Goal: Task Accomplishment & Management: Use online tool/utility

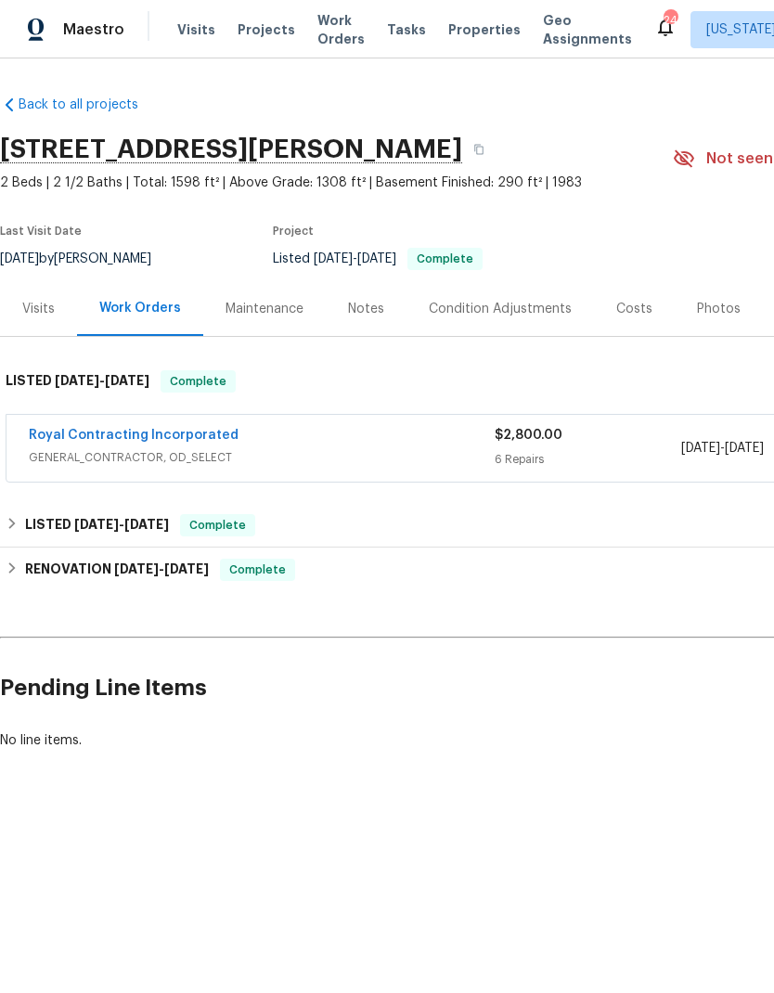
click at [453, 452] on span "GENERAL_CONTRACTOR, OD_SELECT" at bounding box center [262, 457] width 466 height 19
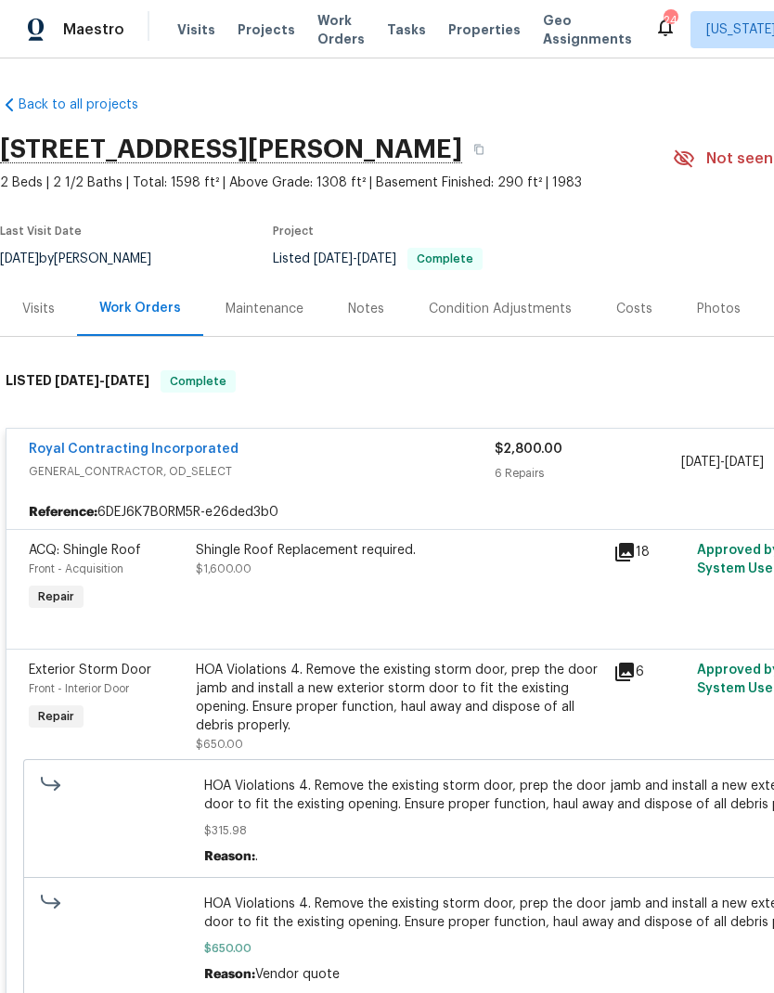
click at [376, 588] on div "Shingle Roof Replacement required. $1,600.00" at bounding box center [399, 578] width 418 height 85
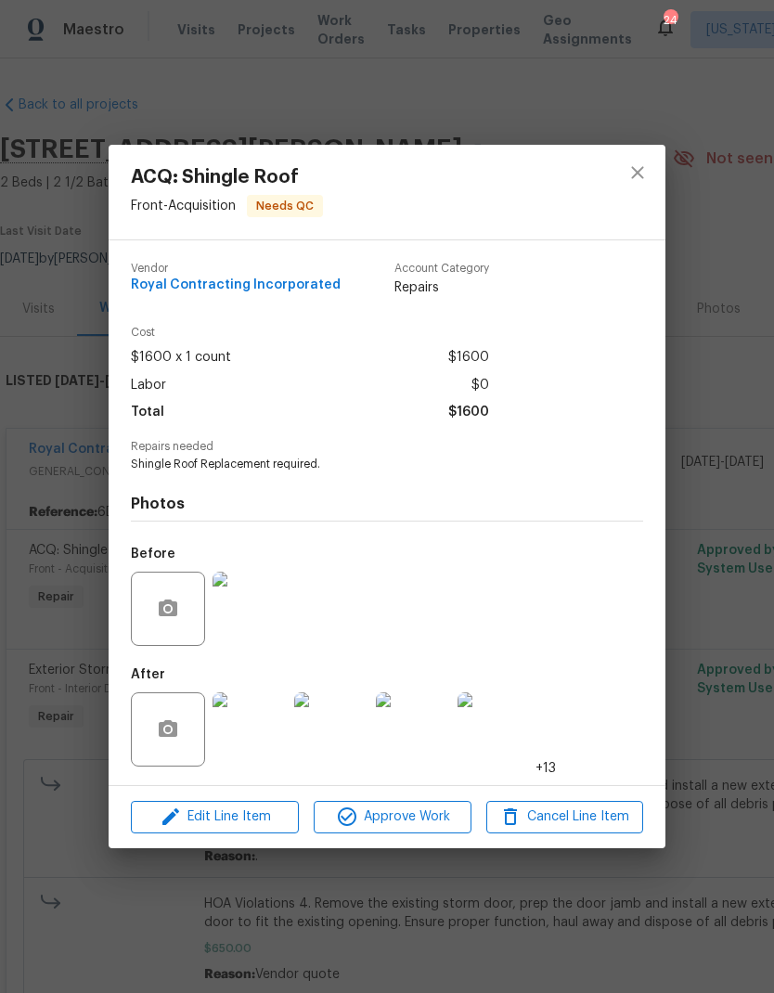
click at [257, 731] on img at bounding box center [250, 729] width 74 height 74
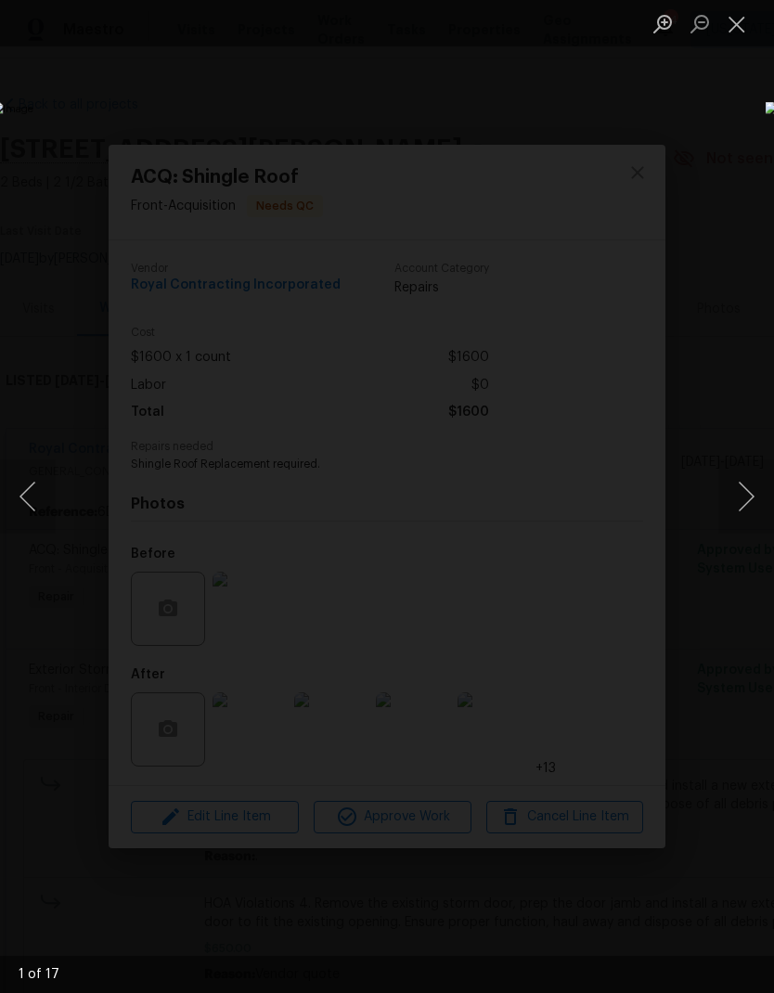
click at [727, 491] on button "Next image" at bounding box center [746, 496] width 56 height 74
click at [730, 493] on button "Next image" at bounding box center [746, 496] width 56 height 74
click at [738, 488] on button "Next image" at bounding box center [746, 496] width 56 height 74
click at [25, 502] on button "Previous image" at bounding box center [28, 496] width 56 height 74
click at [32, 507] on button "Previous image" at bounding box center [28, 496] width 56 height 74
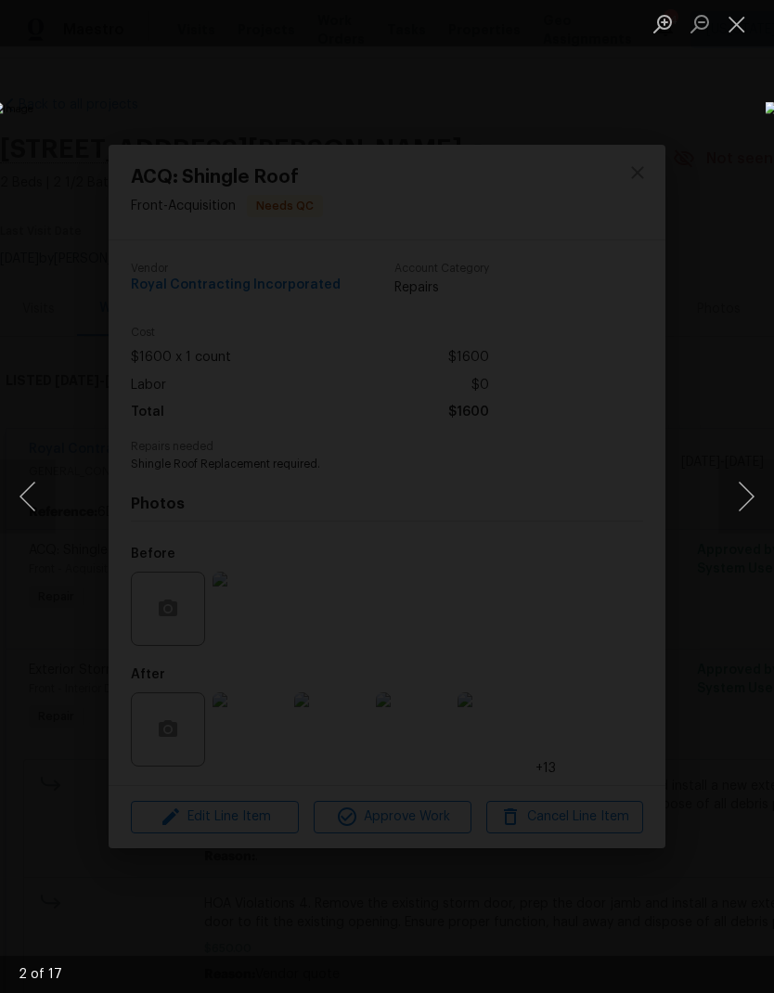
click at [34, 515] on button "Previous image" at bounding box center [28, 496] width 56 height 74
click at [726, 32] on button "Close lightbox" at bounding box center [736, 23] width 37 height 32
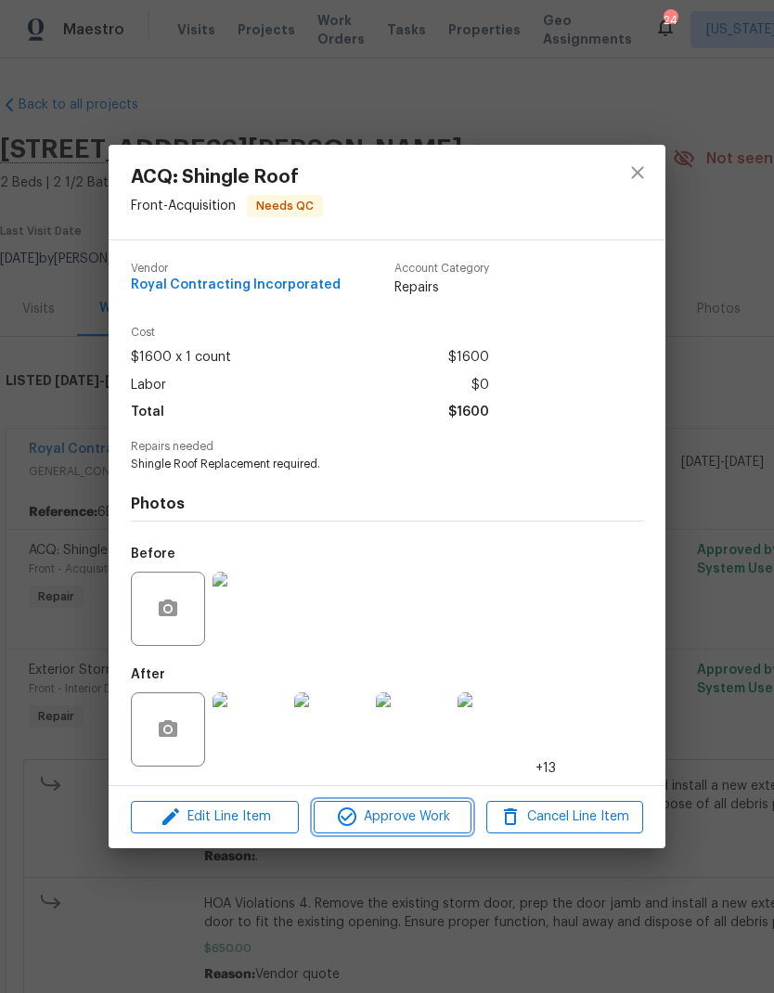
click at [419, 821] on span "Approve Work" at bounding box center [392, 817] width 146 height 23
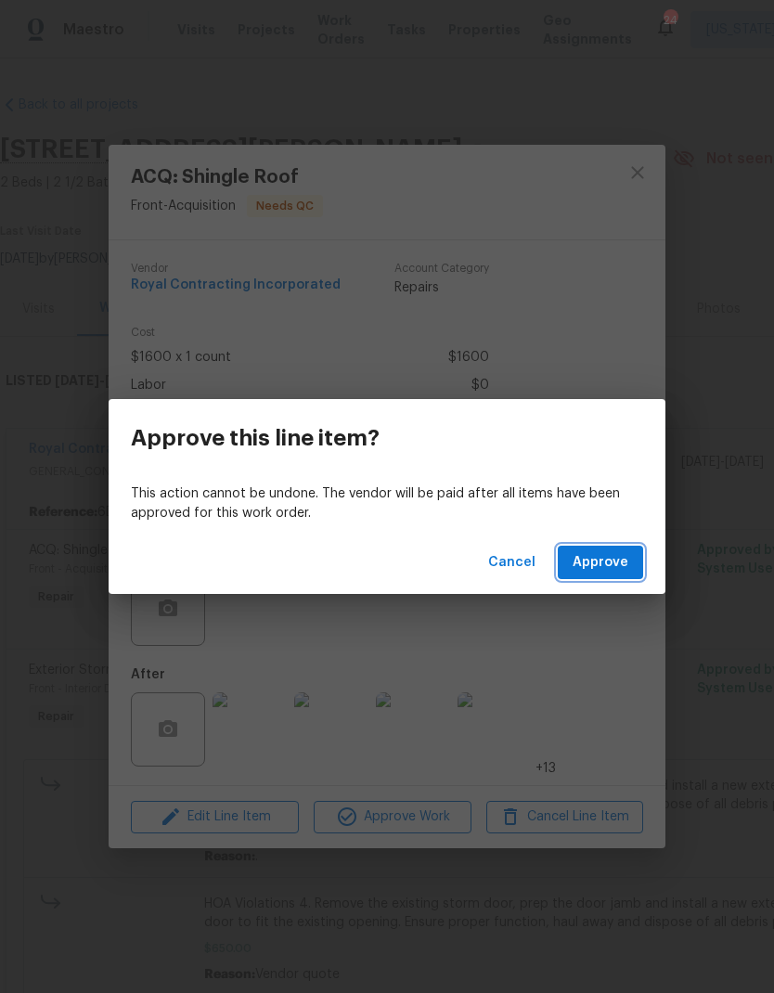
click at [607, 560] on span "Approve" at bounding box center [601, 562] width 56 height 23
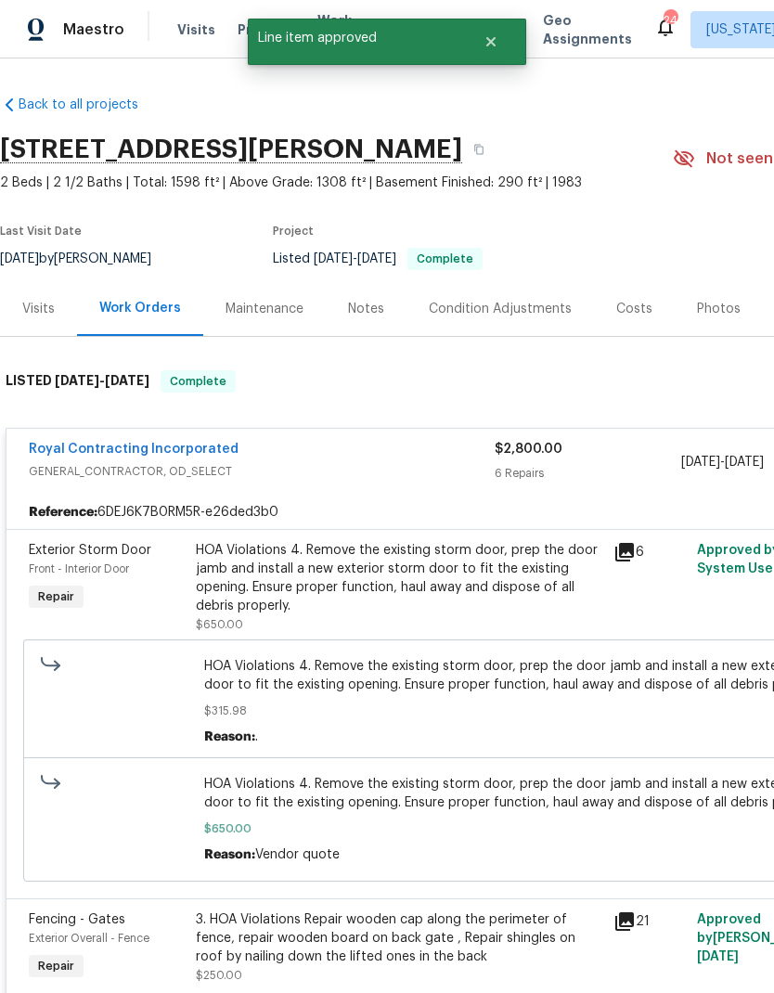
click at [415, 588] on div "HOA Violations 4. Remove the existing storm door, prep the door jamb and instal…" at bounding box center [399, 578] width 407 height 74
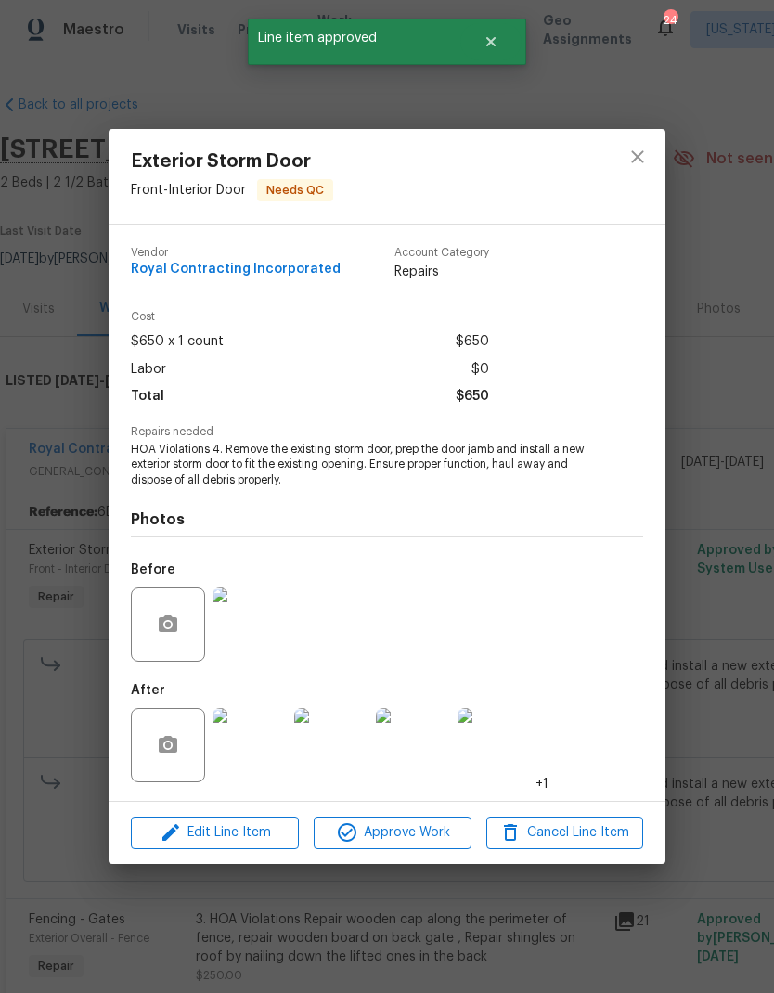
click at [262, 743] on img at bounding box center [250, 745] width 74 height 74
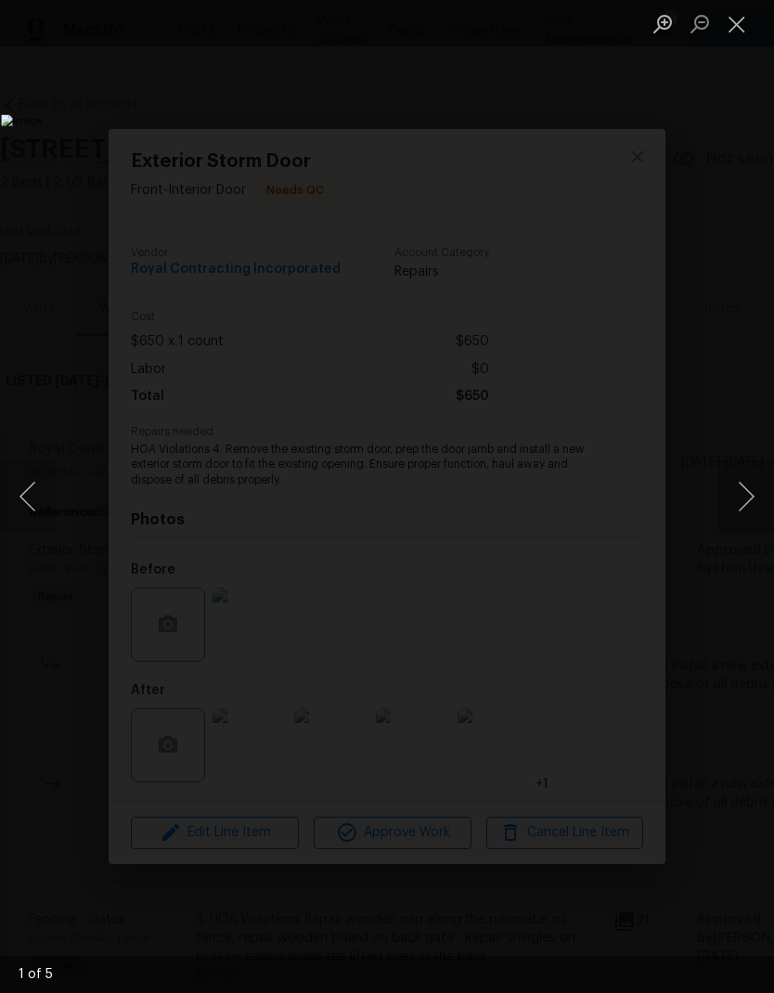
click at [729, 496] on button "Next image" at bounding box center [746, 496] width 56 height 74
click at [743, 503] on button "Next image" at bounding box center [746, 496] width 56 height 74
click at [744, 483] on button "Next image" at bounding box center [746, 496] width 56 height 74
click at [739, 30] on button "Close lightbox" at bounding box center [736, 23] width 37 height 32
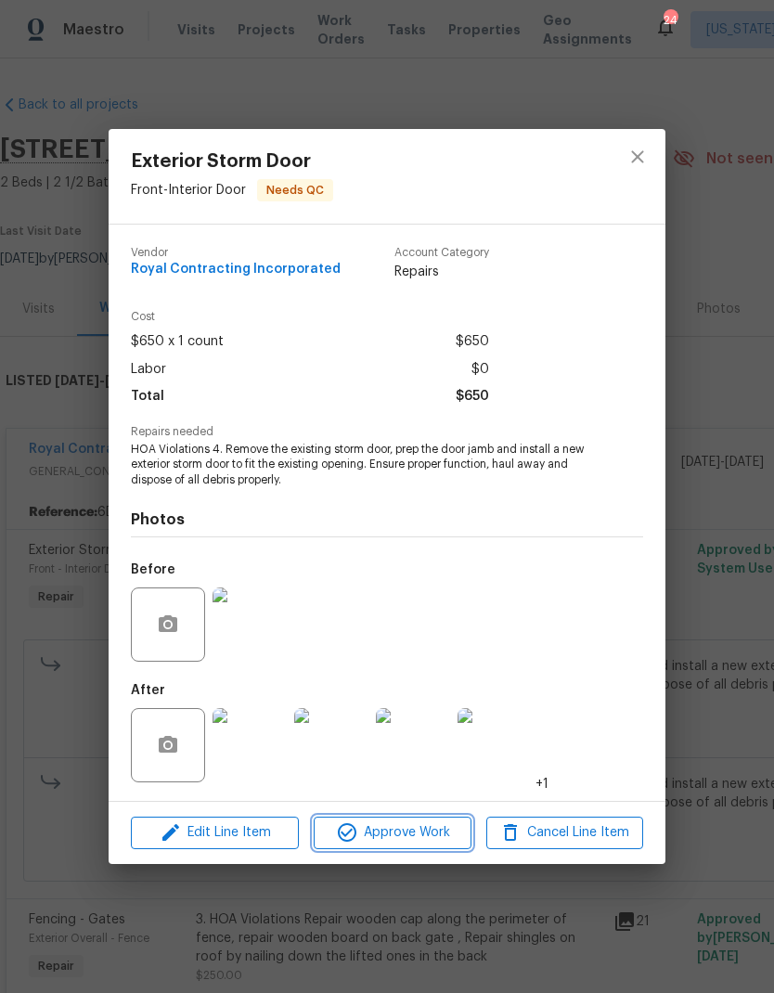
click at [409, 845] on span "Approve Work" at bounding box center [392, 832] width 146 height 23
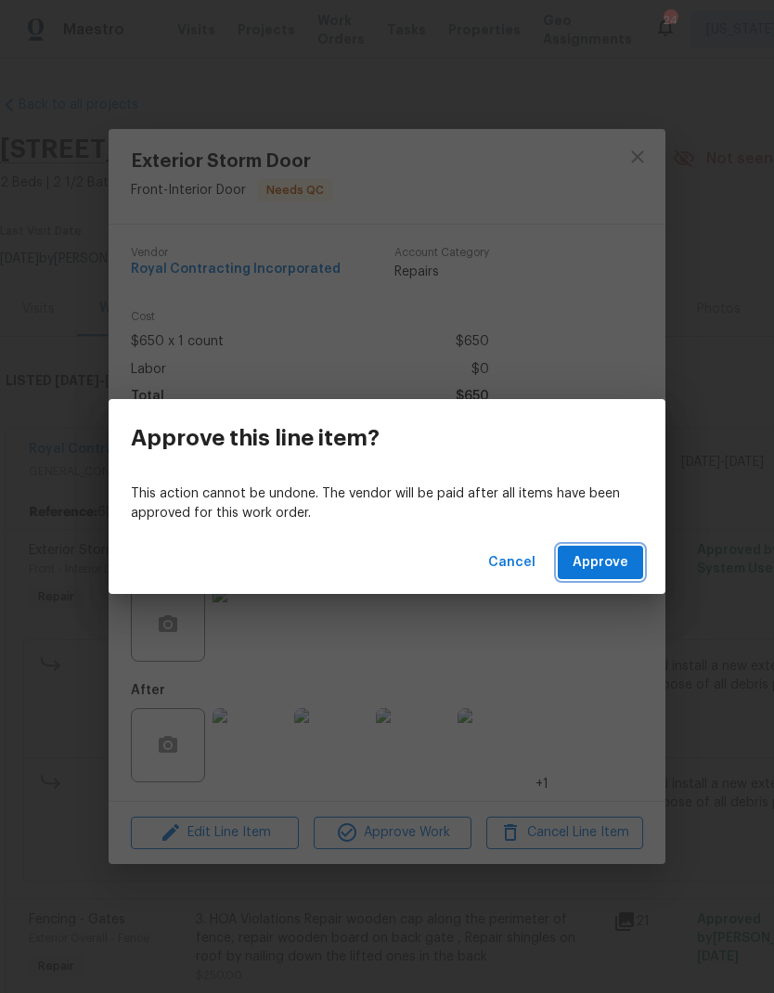
click at [615, 556] on span "Approve" at bounding box center [601, 562] width 56 height 23
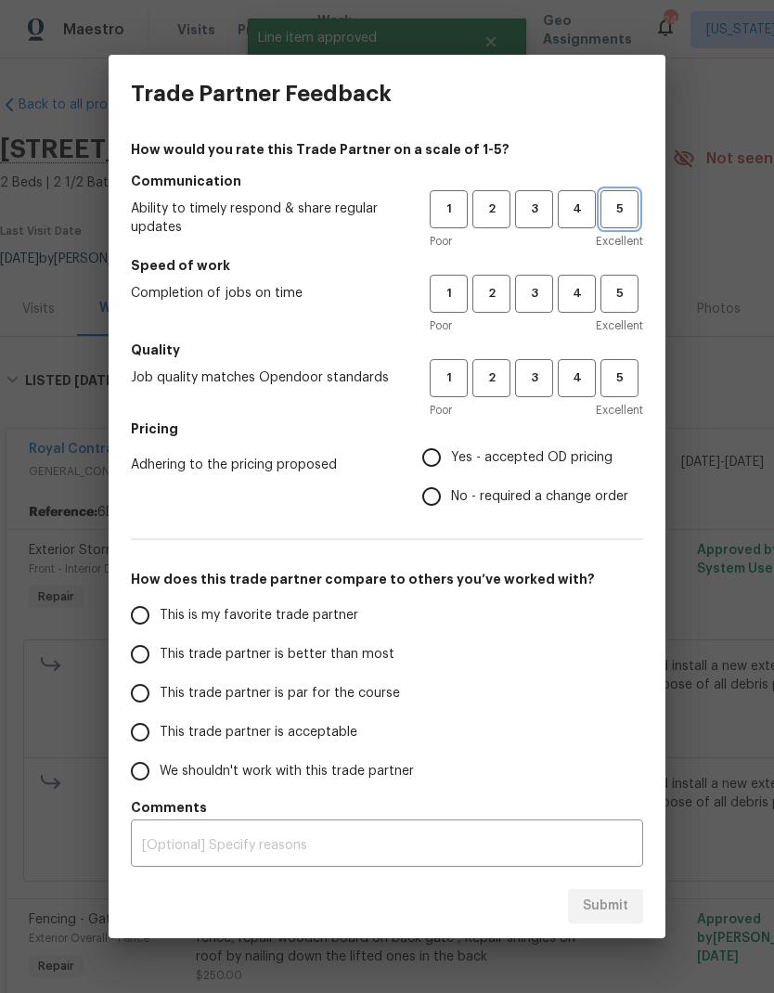
click at [624, 209] on span "5" at bounding box center [619, 209] width 34 height 21
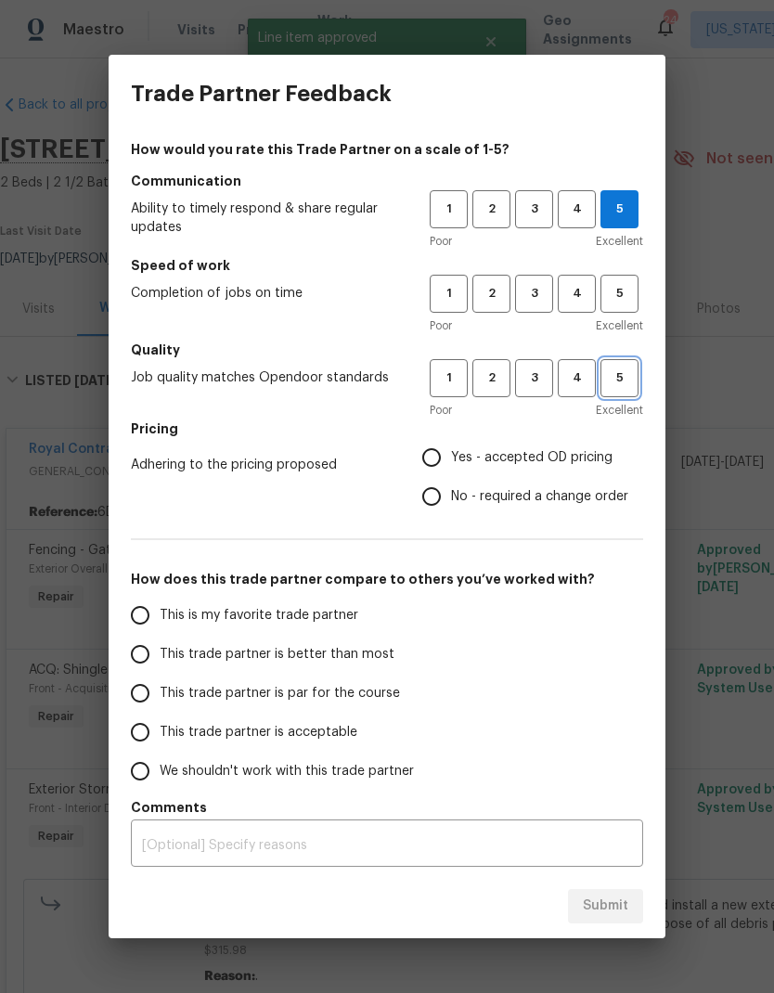
click at [625, 392] on button "5" at bounding box center [620, 378] width 38 height 38
click at [436, 466] on input "Yes - accepted OD pricing" at bounding box center [431, 457] width 39 height 39
radio input "true"
click at [155, 609] on input "This is my favorite trade partner" at bounding box center [140, 615] width 39 height 39
click at [635, 289] on span "5" at bounding box center [619, 293] width 34 height 21
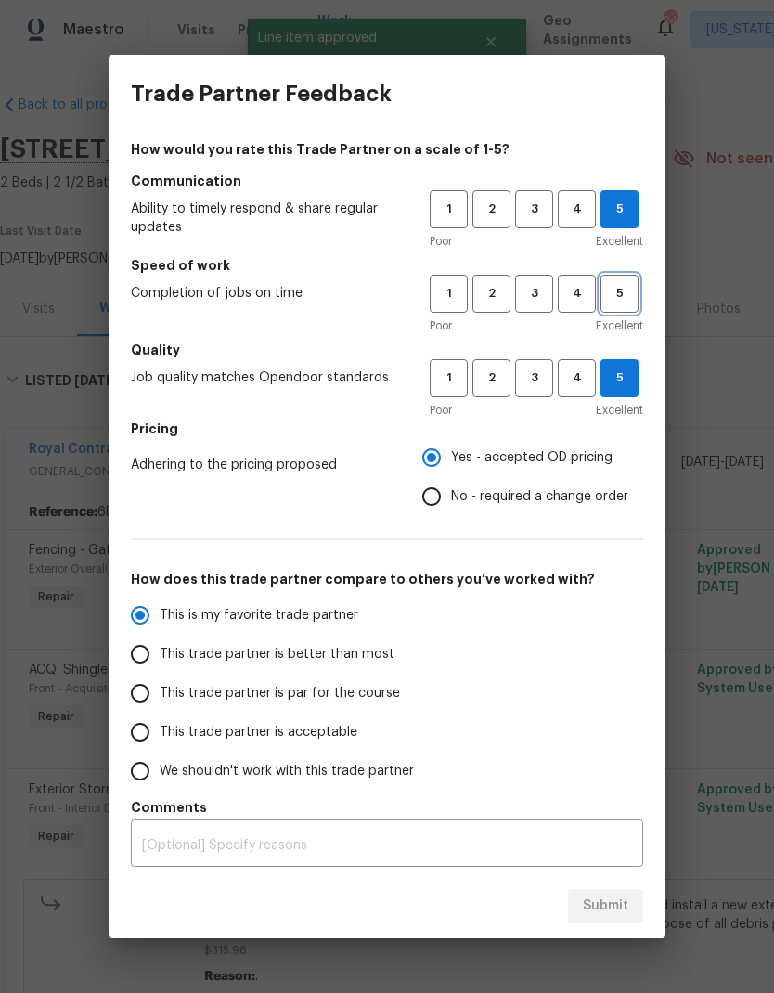
radio input "true"
click at [613, 920] on button "Submit" at bounding box center [605, 906] width 75 height 34
radio input "false"
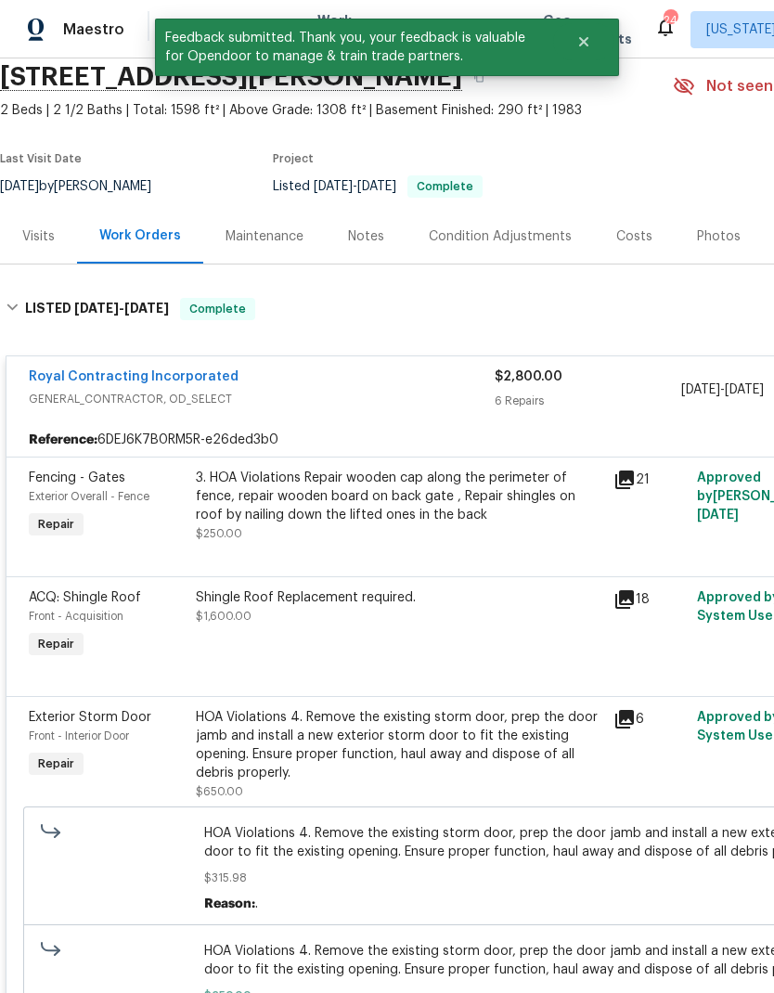
scroll to position [31, 5]
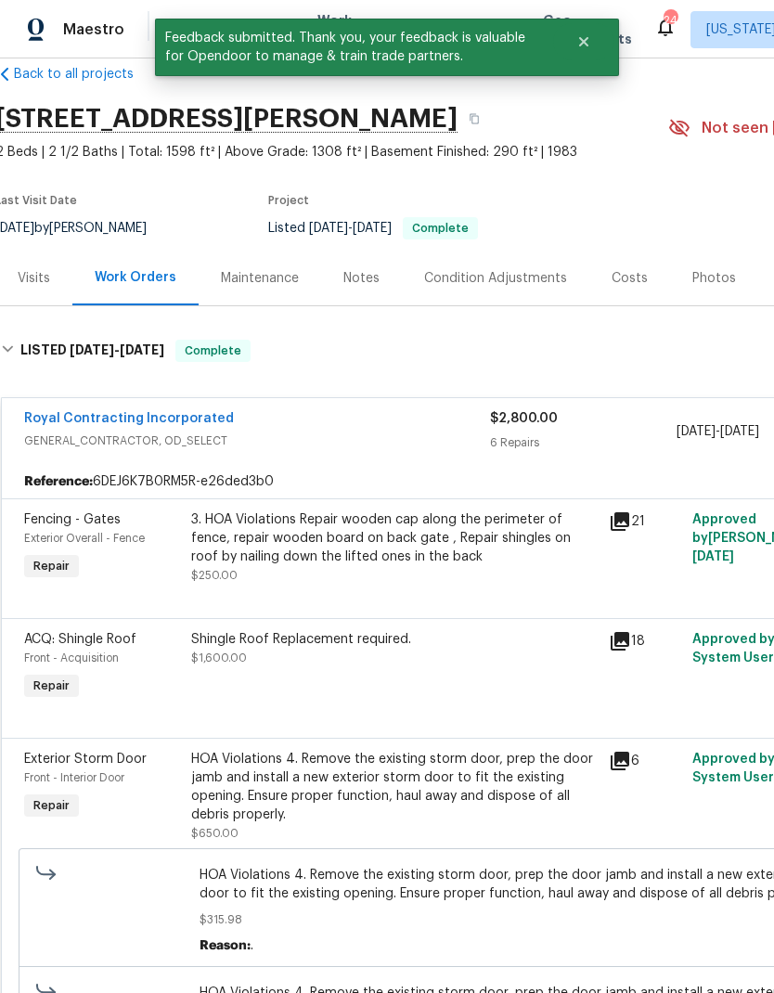
click at [364, 288] on div "Notes" at bounding box center [361, 278] width 81 height 55
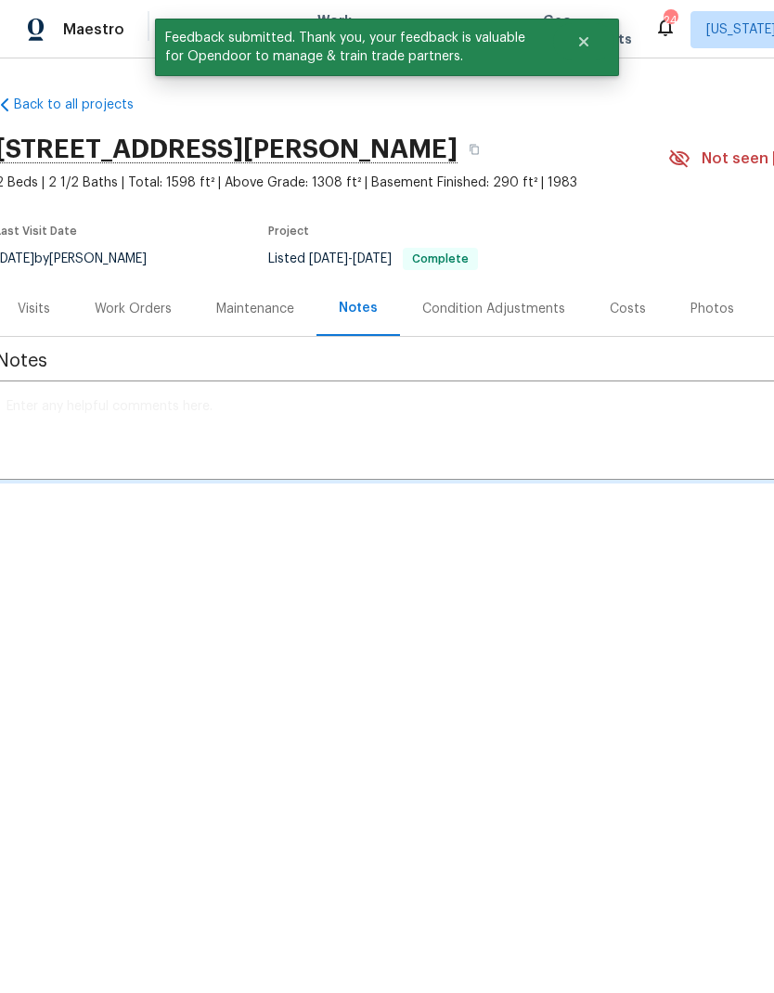
scroll to position [0, 5]
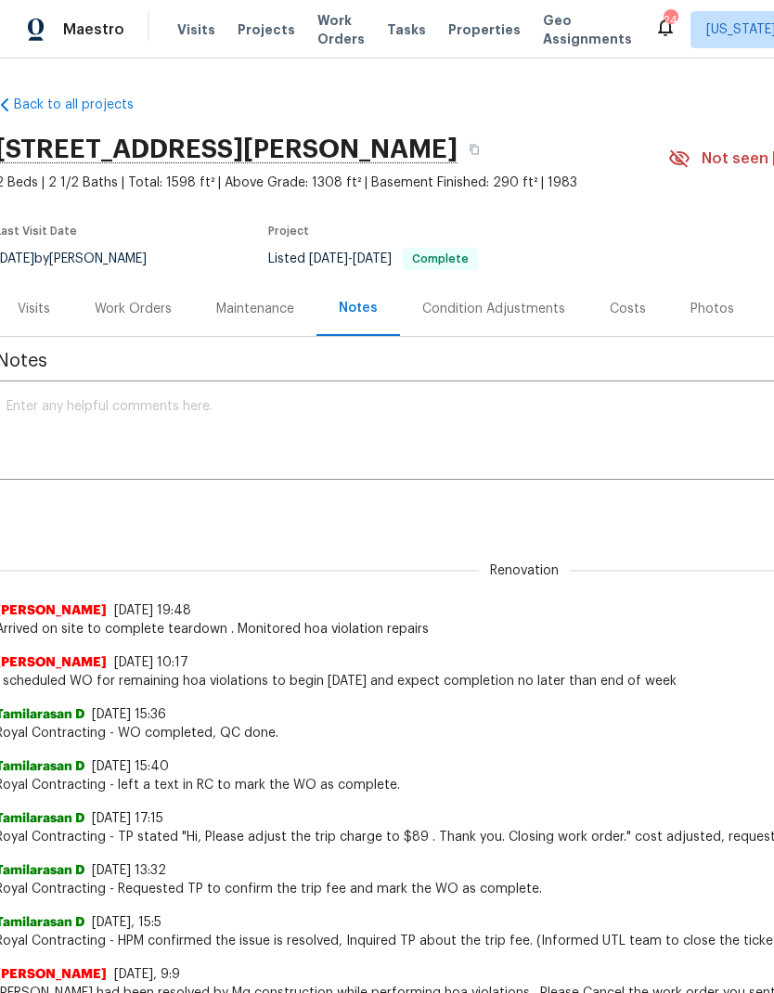
click at [362, 429] on textarea at bounding box center [519, 432] width 1027 height 65
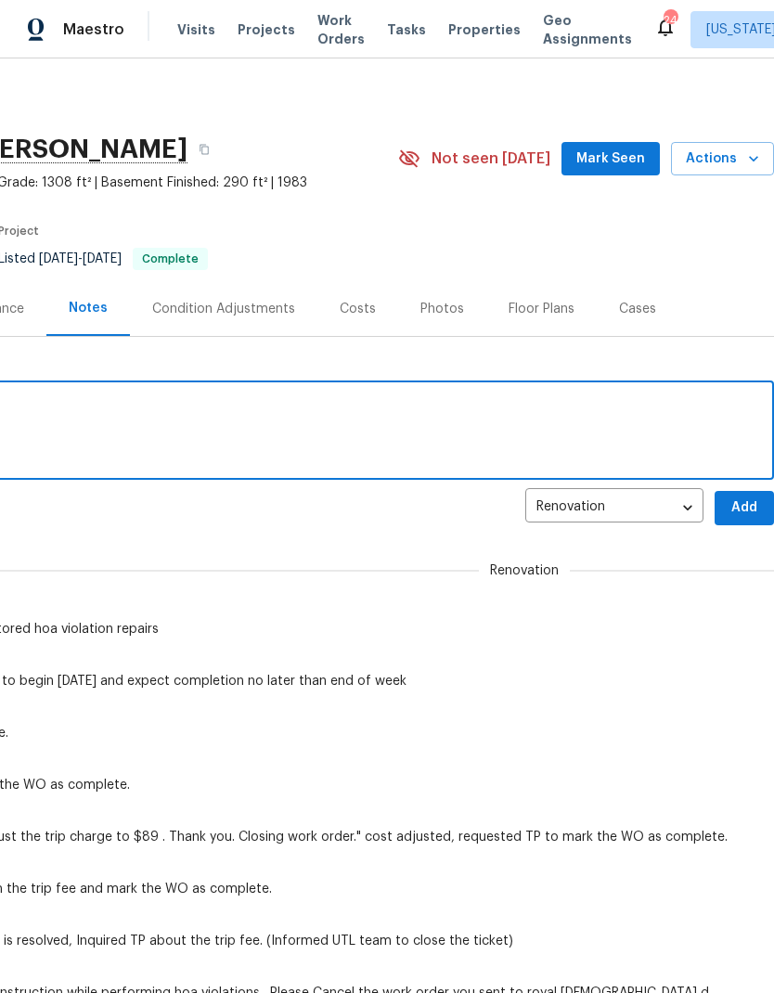
scroll to position [0, 275]
type textarea "Hoa violations complete"
click at [744, 511] on span "Add" at bounding box center [745, 508] width 30 height 23
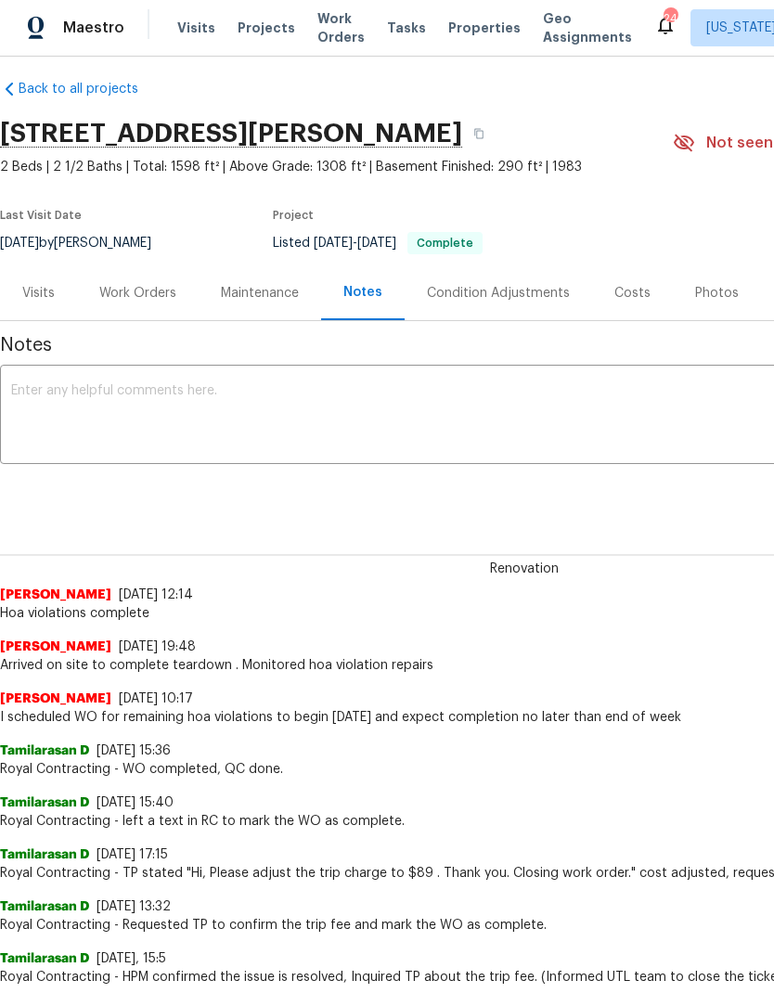
scroll to position [16, -2]
